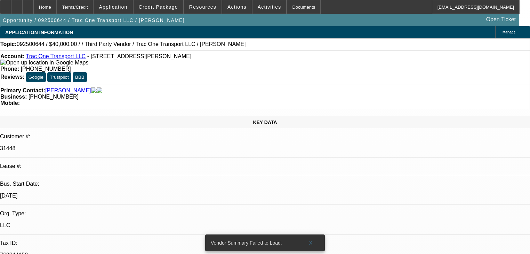
select select "0"
select select "6"
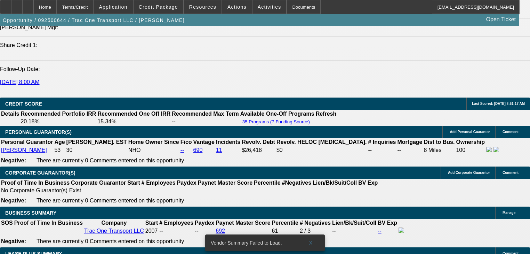
scroll to position [1002, 0]
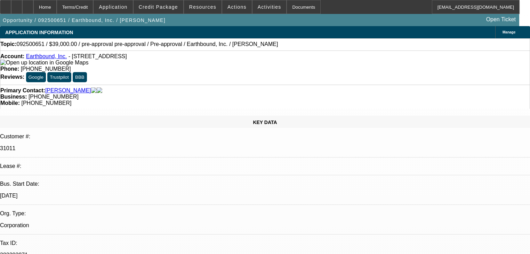
select select "0"
select select "2"
select select "0.1"
select select "4"
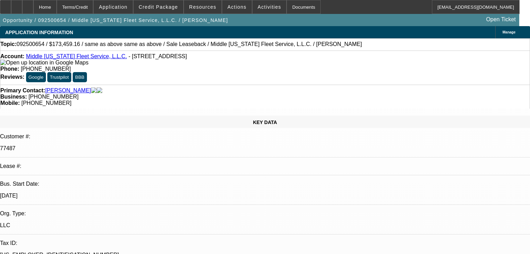
select select "0"
select select "2"
select select "0"
select select "6"
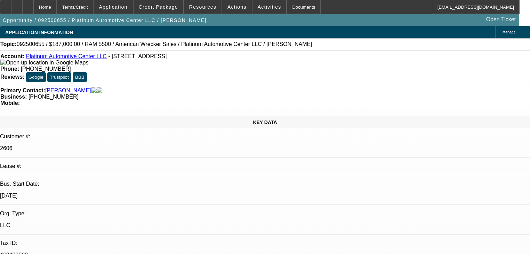
select select "0"
select select "2"
select select "0"
select select "6"
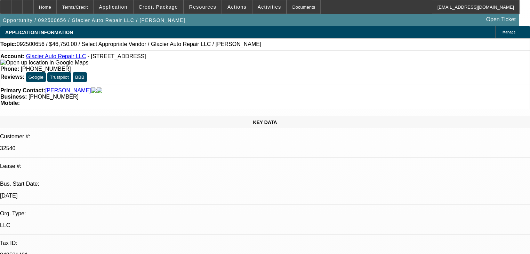
select select "0.15"
select select "2"
select select "0.1"
select select "4"
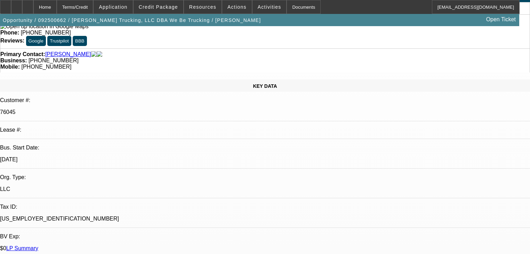
select select "0"
select select "2"
select select "0.1"
select select "4"
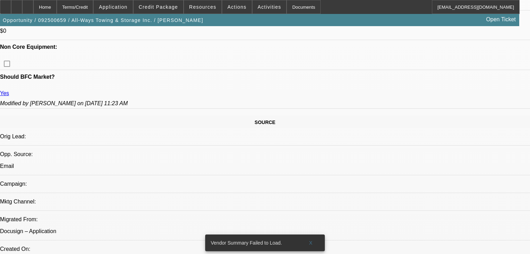
select select "0.15"
select select "2"
select select "0.1"
select select "4"
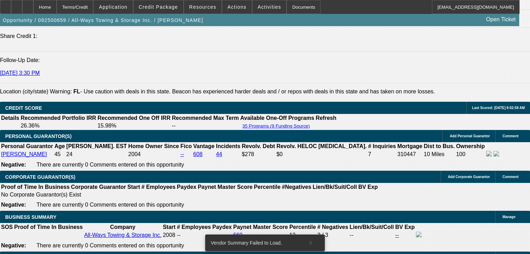
scroll to position [947, 0]
